Goal: Check status: Check status

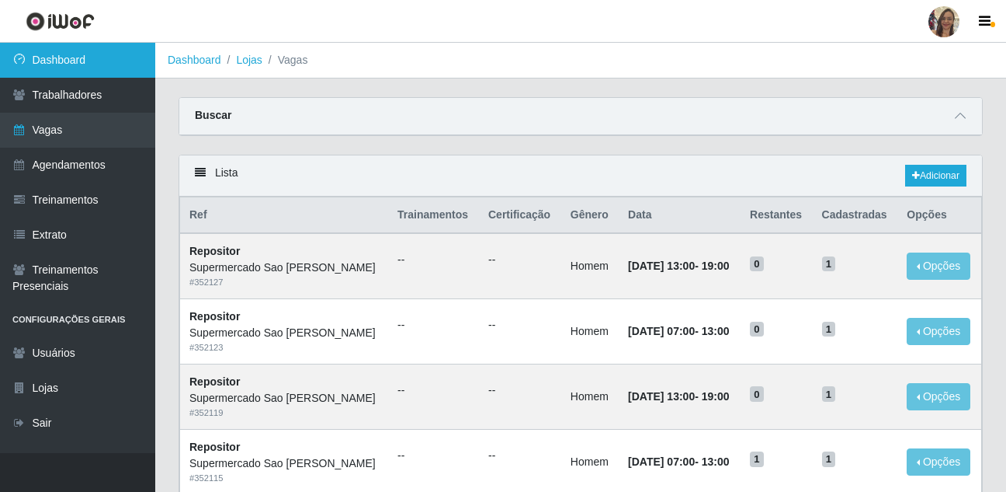
click at [104, 66] on link "Dashboard" at bounding box center [77, 60] width 155 height 35
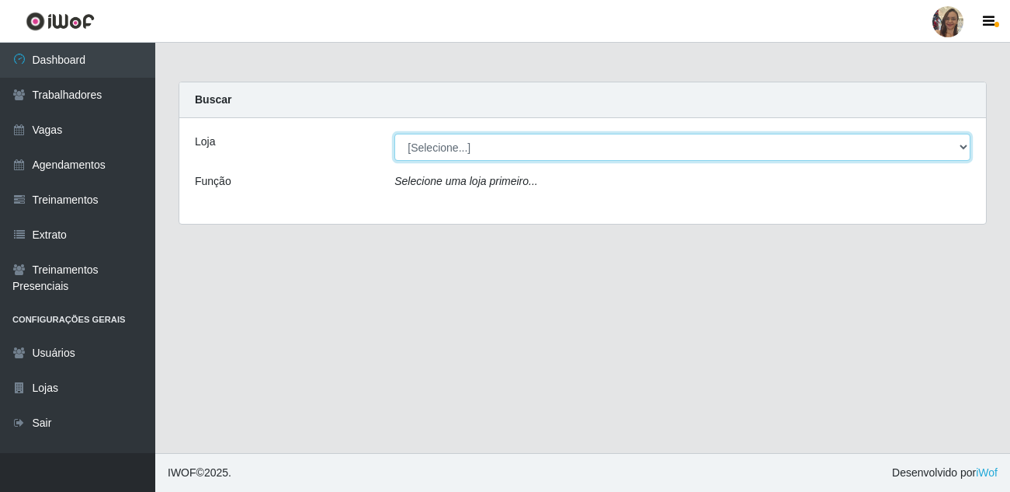
click at [876, 142] on select "[Selecione...] Supermercado Sao Francisco - Amarante" at bounding box center [682, 147] width 576 height 27
select select "383"
click at [394, 134] on select "[Selecione...] Supermercado Sao Francisco - Amarante" at bounding box center [682, 147] width 576 height 27
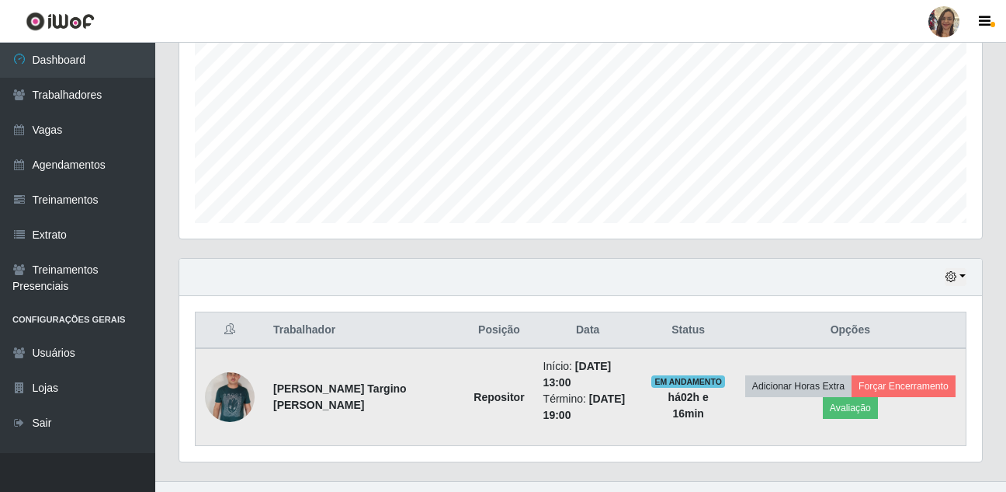
scroll to position [344, 0]
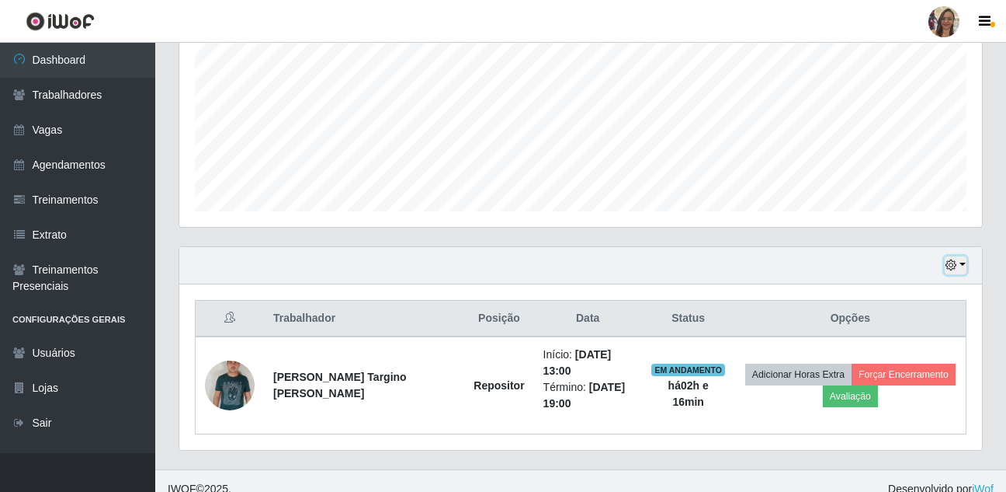
click at [958, 267] on button "button" at bounding box center [956, 265] width 22 height 18
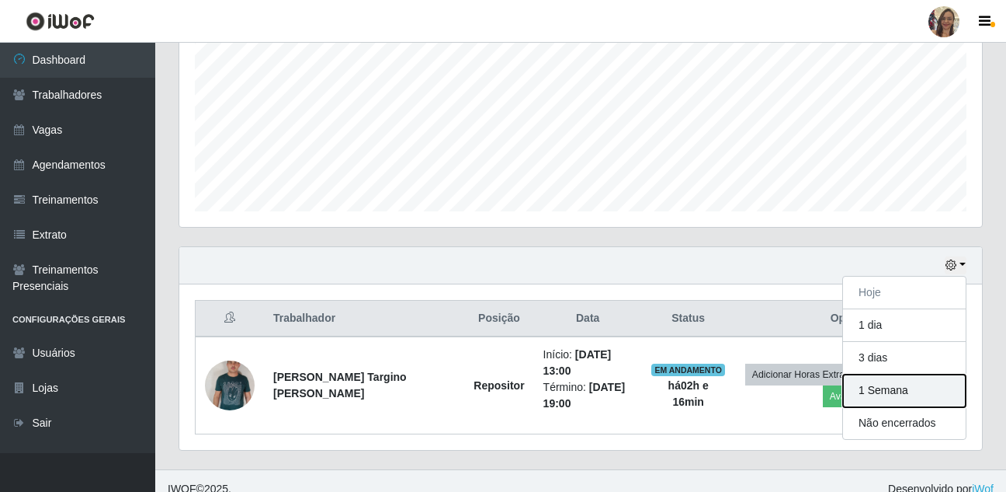
click at [904, 388] on button "1 Semana" at bounding box center [904, 390] width 123 height 33
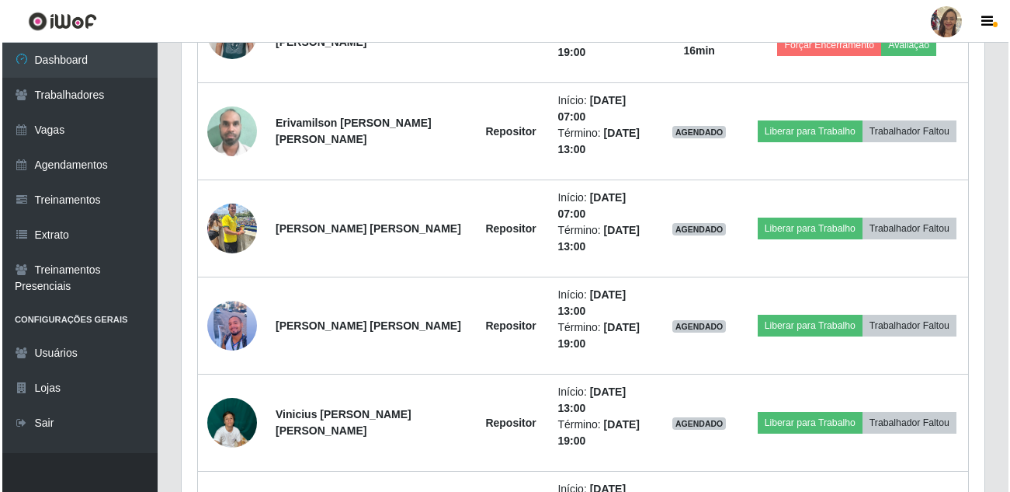
scroll to position [732, 0]
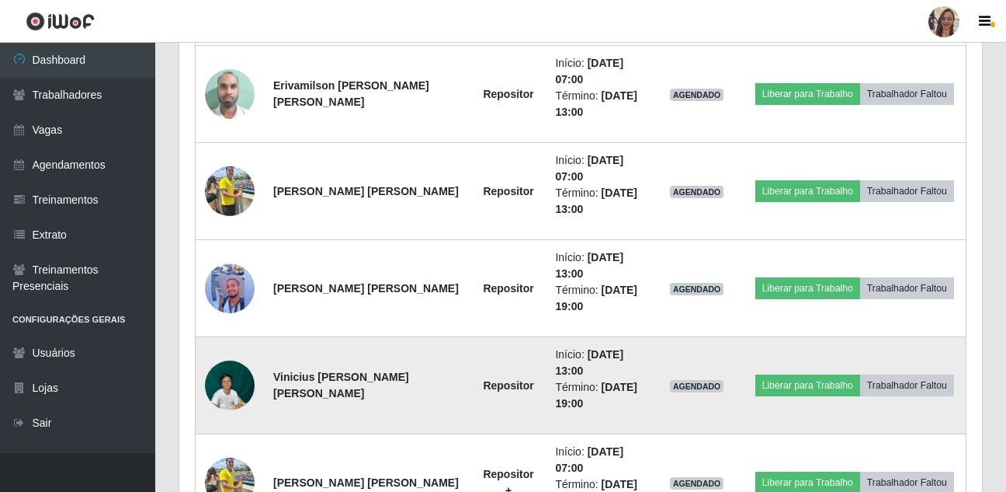
click at [236, 381] on img at bounding box center [230, 385] width 50 height 66
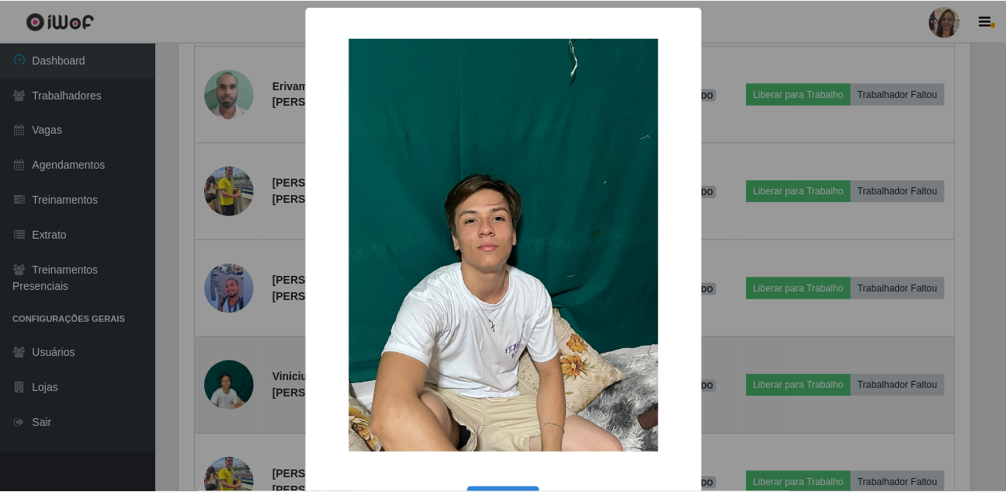
scroll to position [322, 795]
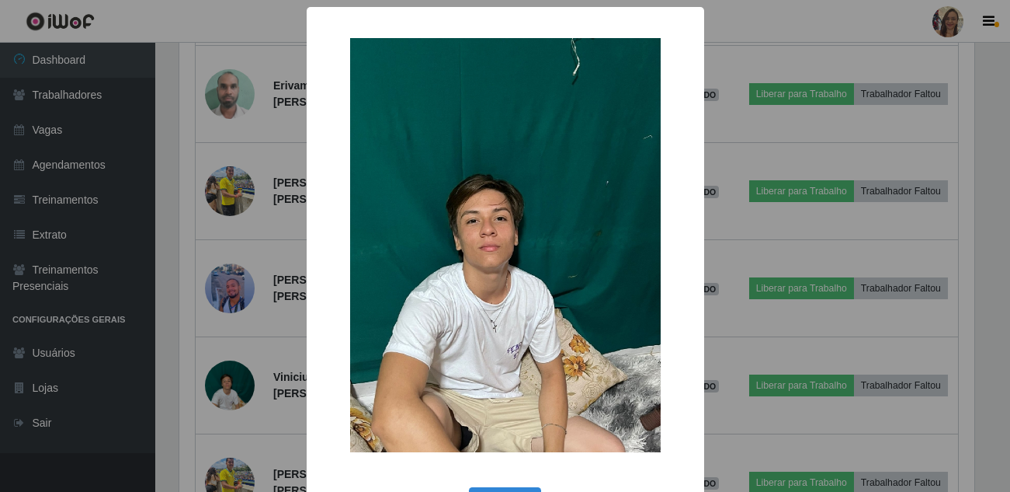
click at [277, 342] on div "× OK Cancel" at bounding box center [505, 246] width 1010 height 492
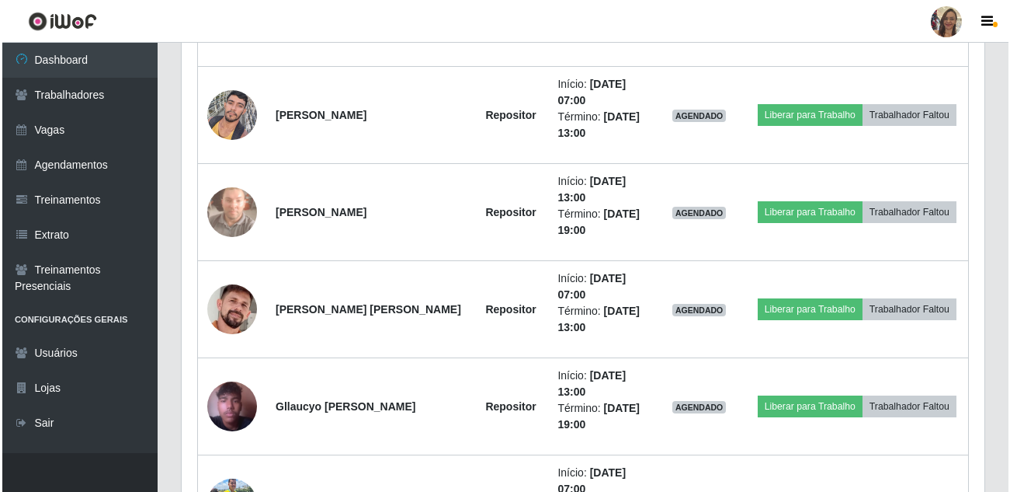
scroll to position [1509, 0]
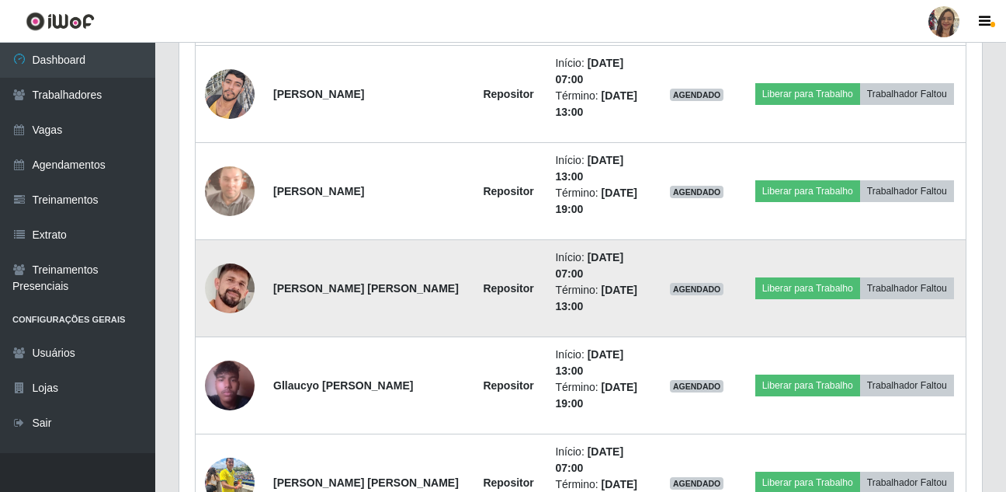
click at [235, 294] on img at bounding box center [230, 288] width 50 height 56
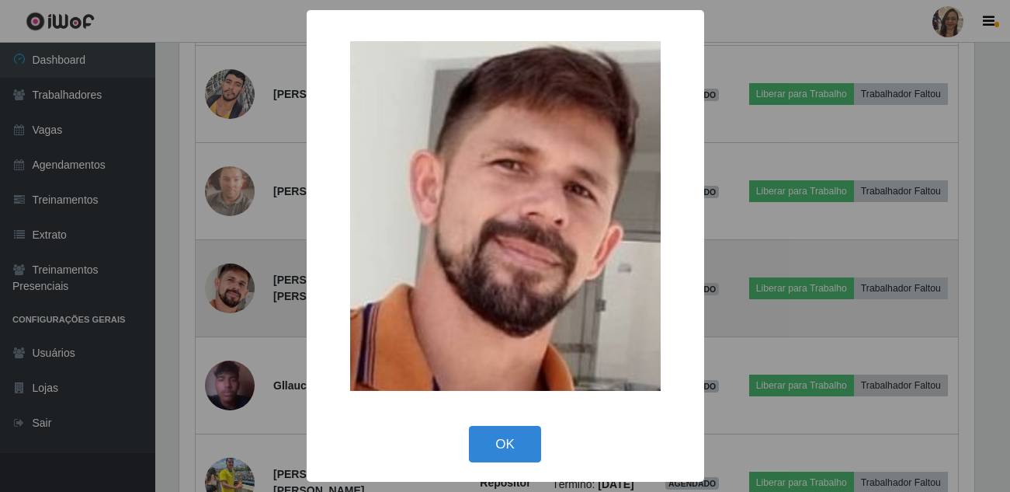
scroll to position [322, 795]
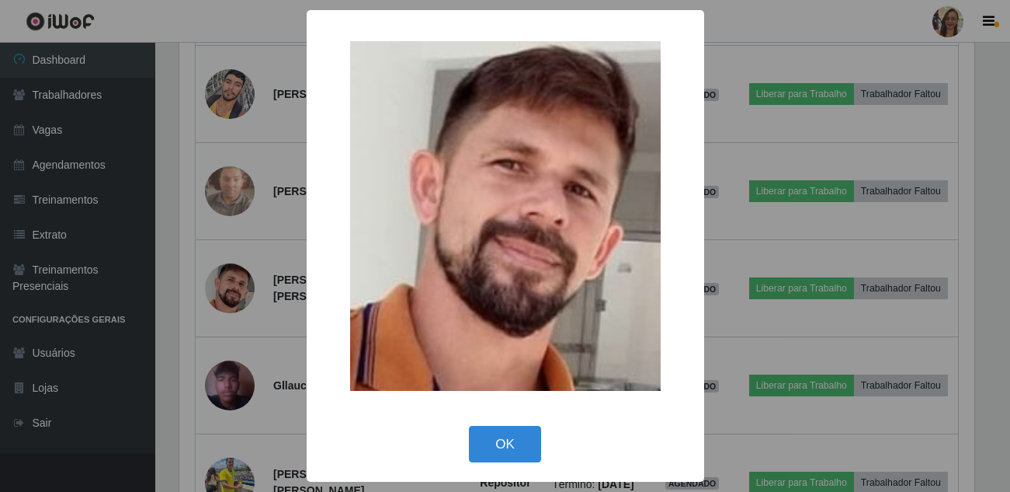
click at [294, 332] on div "× OK Cancel" at bounding box center [505, 246] width 1010 height 492
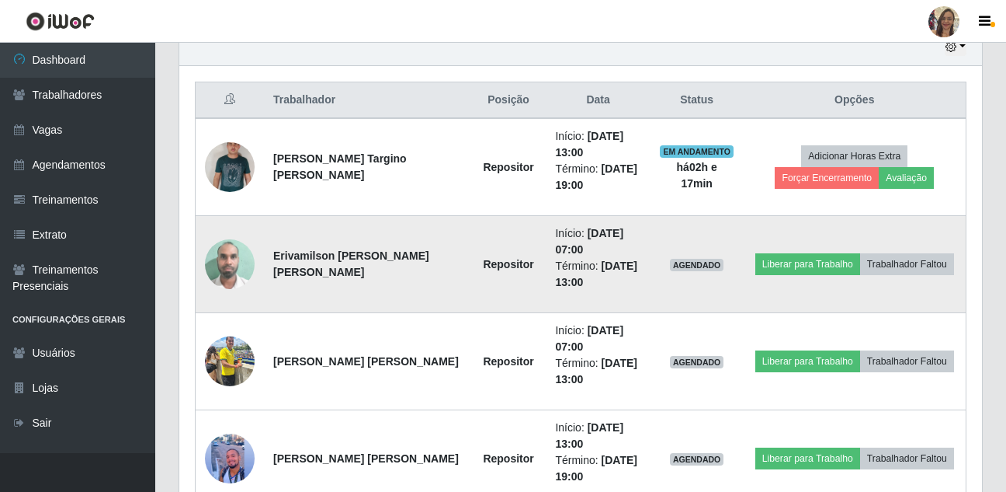
scroll to position [554, 0]
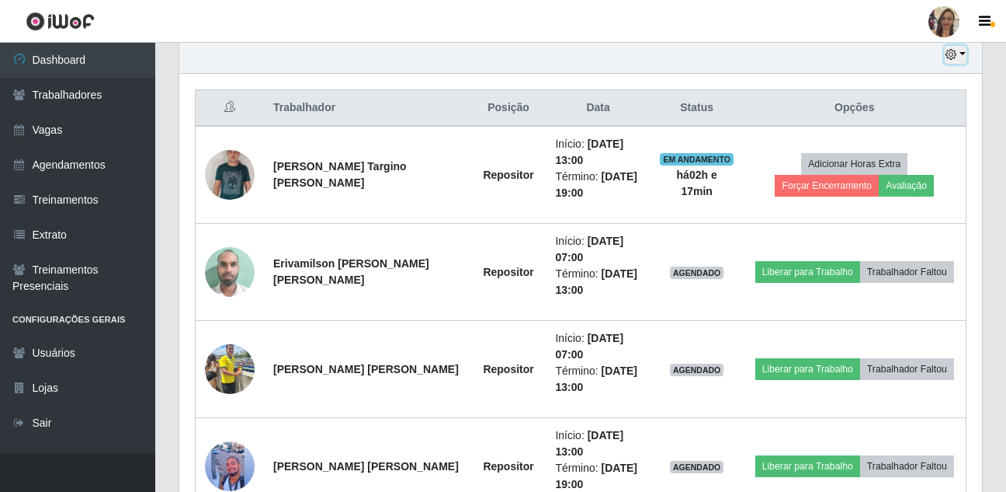
click at [959, 51] on button "button" at bounding box center [956, 55] width 22 height 18
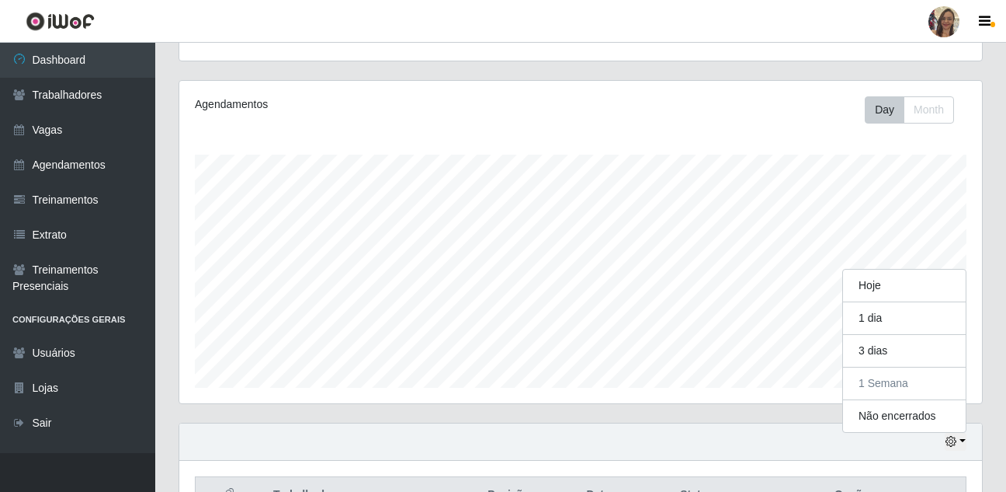
scroll to position [166, 0]
